Goal: Browse casually: Explore the website without a specific task or goal

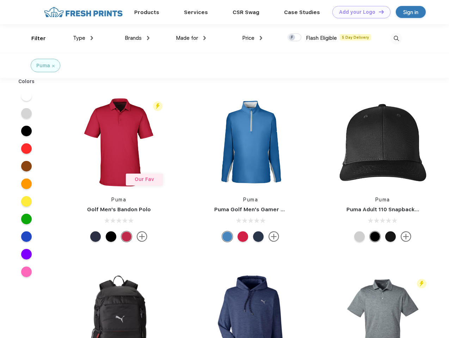
click at [359, 12] on link "Add your Logo Design Tool" at bounding box center [361, 12] width 58 height 12
click at [0, 0] on div "Design Tool" at bounding box center [0, 0] width 0 height 0
click at [378, 12] on link "Add your Logo Design Tool" at bounding box center [361, 12] width 58 height 12
click at [34, 38] on div "Filter" at bounding box center [38, 39] width 14 height 8
click at [83, 38] on span "Type" at bounding box center [79, 38] width 12 height 6
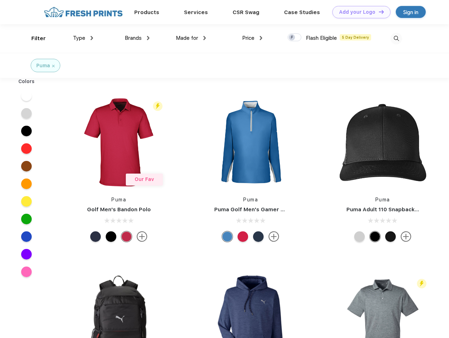
click at [137, 38] on span "Brands" at bounding box center [133, 38] width 17 height 6
click at [191, 38] on span "Made for" at bounding box center [187, 38] width 22 height 6
click at [252, 38] on span "Price" at bounding box center [248, 38] width 12 height 6
click at [295, 38] on div at bounding box center [295, 37] width 14 height 8
click at [292, 38] on input "checkbox" at bounding box center [290, 35] width 5 height 5
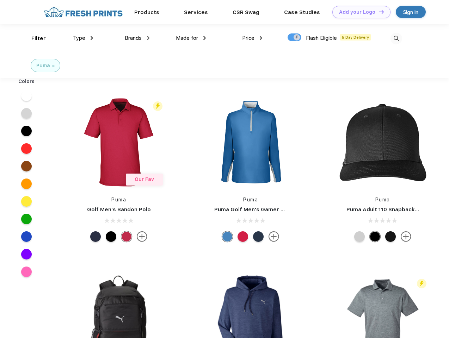
click at [396, 38] on img at bounding box center [397, 39] width 12 height 12
